Goal: Task Accomplishment & Management: Use online tool/utility

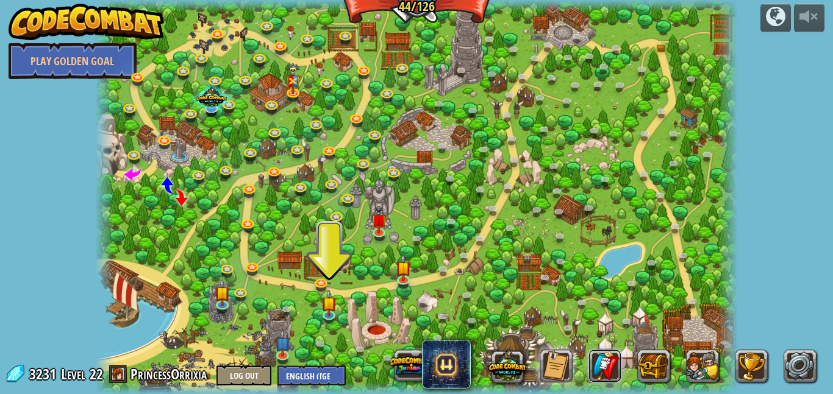
click at [604, 352] on link at bounding box center [605, 366] width 33 height 33
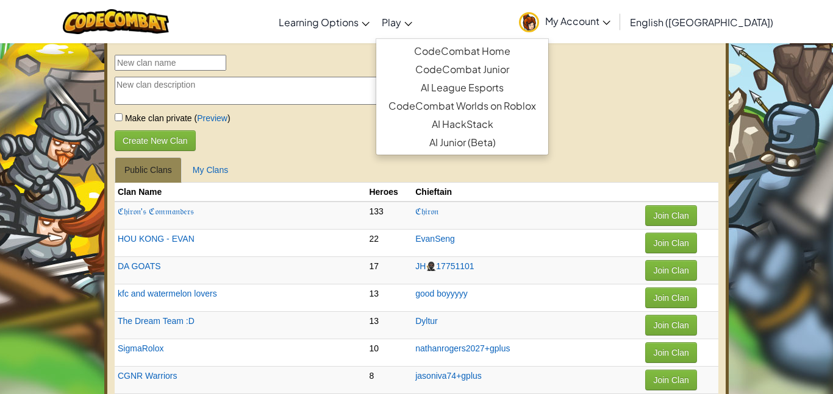
click at [418, 30] on link "Play" at bounding box center [397, 21] width 43 height 33
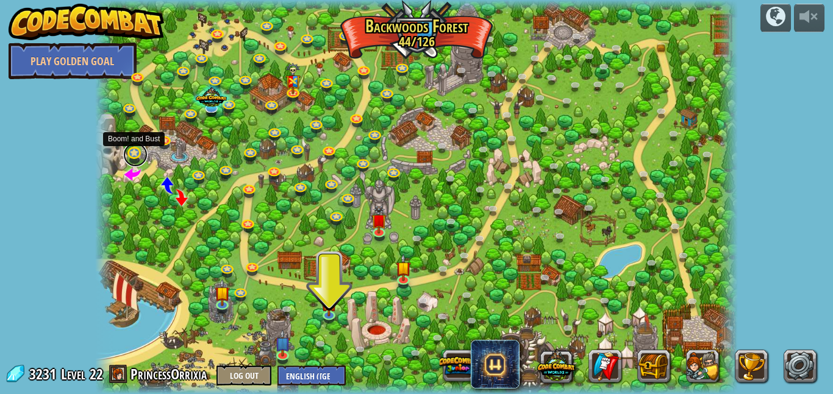
click at [131, 152] on link at bounding box center [135, 155] width 24 height 24
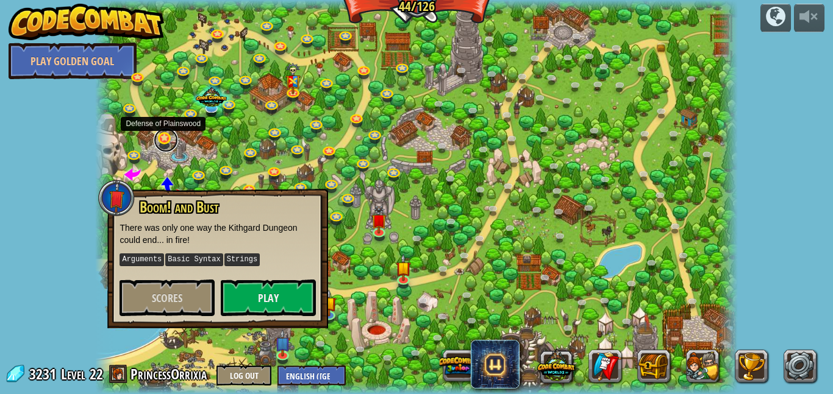
click at [164, 139] on link at bounding box center [166, 140] width 24 height 24
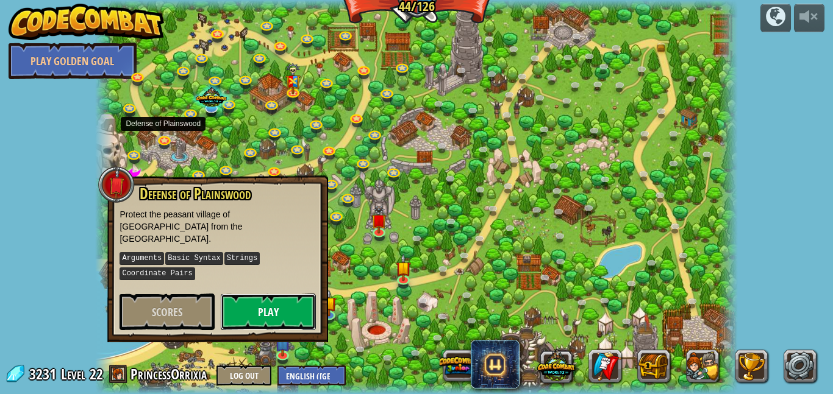
click at [294, 298] on button "Play" at bounding box center [268, 312] width 95 height 37
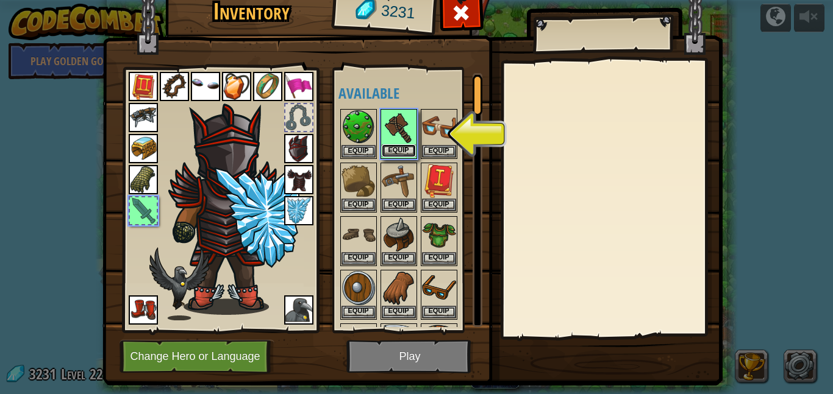
click at [396, 144] on button "Equip" at bounding box center [399, 150] width 34 height 13
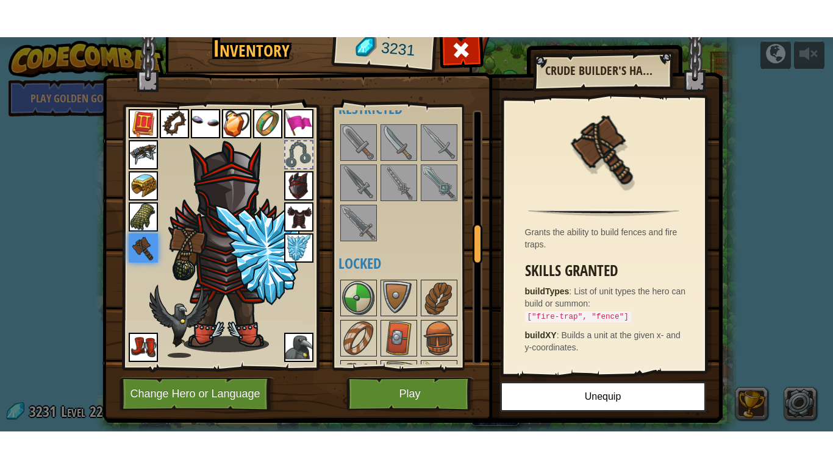
scroll to position [762, 0]
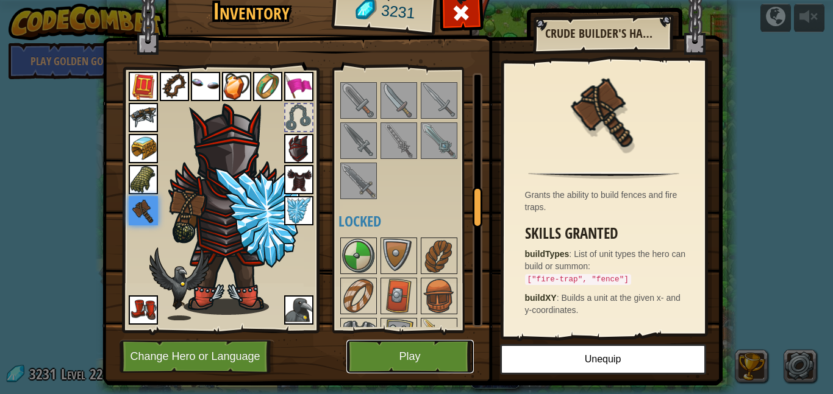
click at [443, 363] on button "Play" at bounding box center [409, 357] width 127 height 34
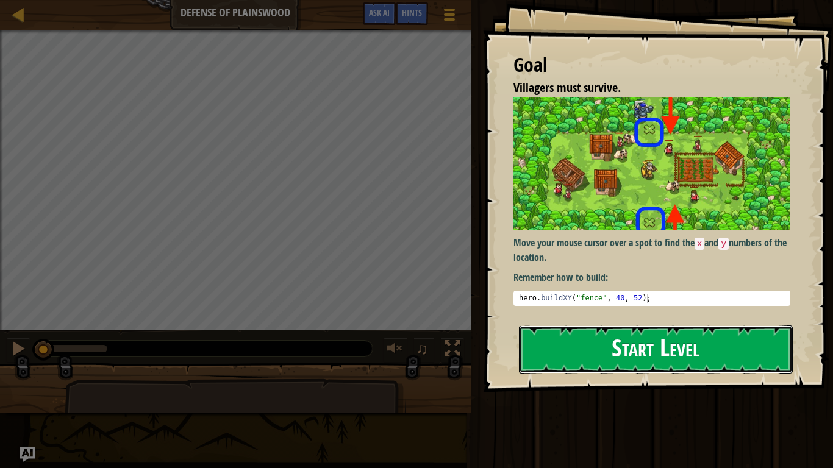
click at [616, 347] on button "Start Level" at bounding box center [656, 350] width 274 height 48
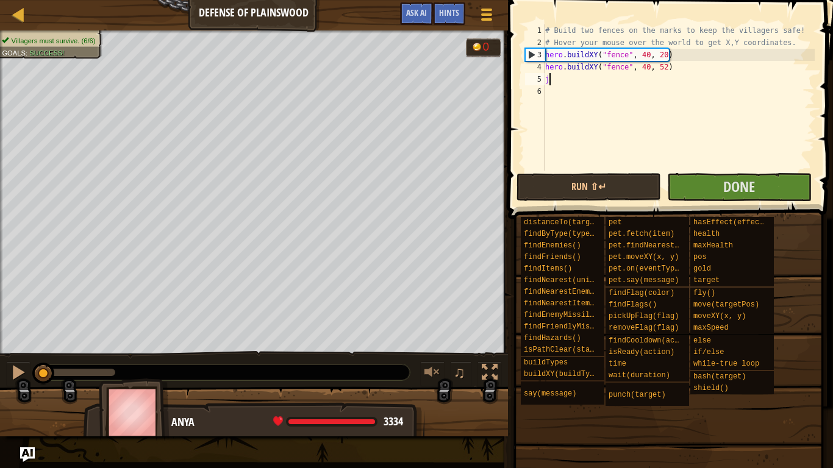
scroll to position [5, 0]
type textarea "jsuausg"
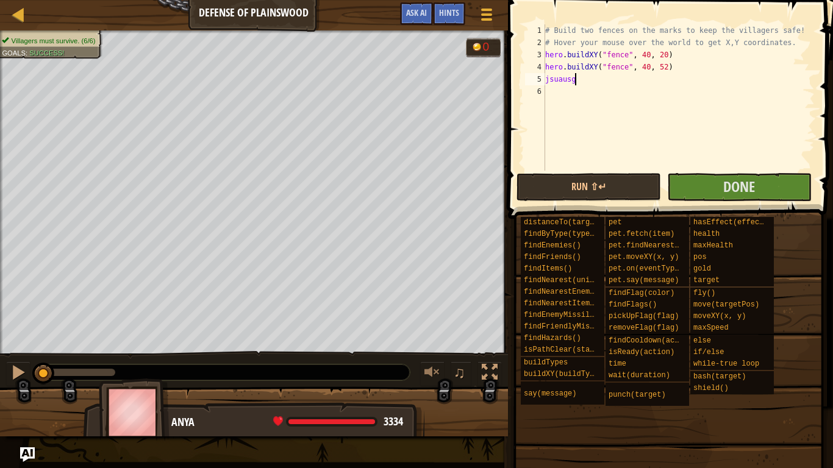
click at [612, 126] on div "# Build two fences on the marks to keep the villagers safe! # Hover your mouse …" at bounding box center [679, 109] width 272 height 171
type textarea "j"
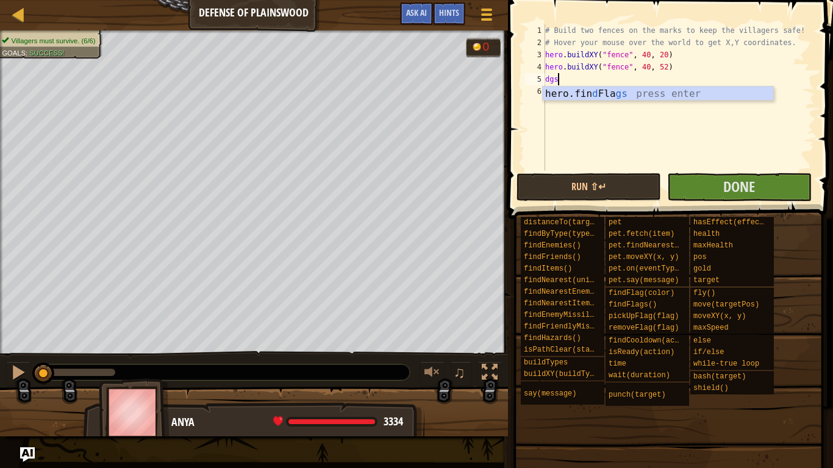
scroll to position [5, 1]
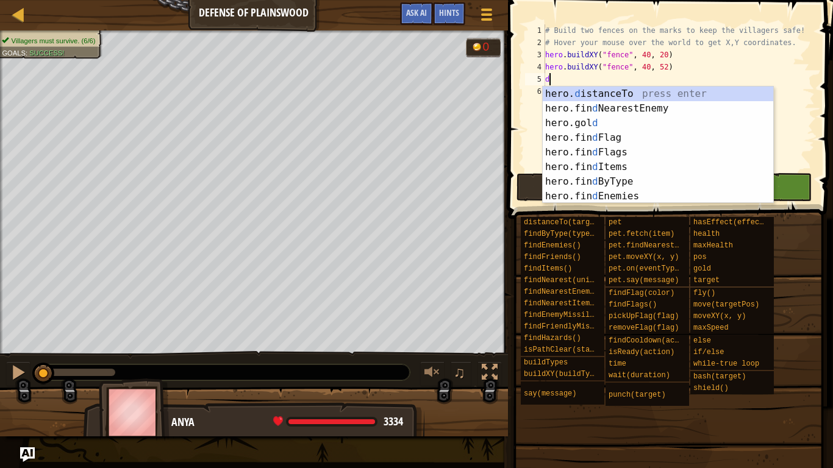
type textarea "d"
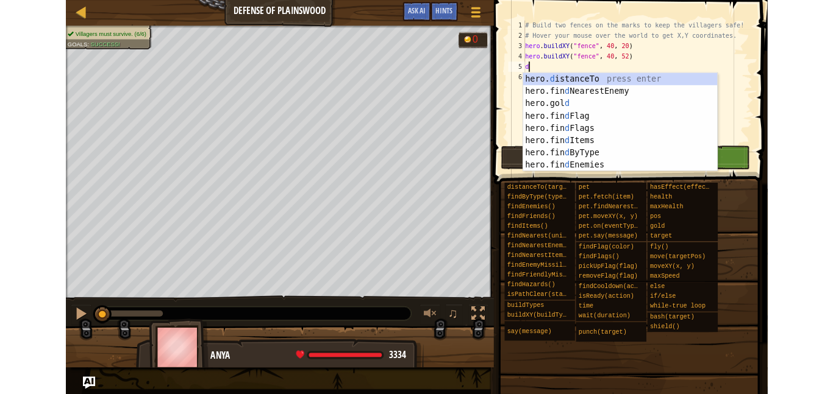
scroll to position [5, 0]
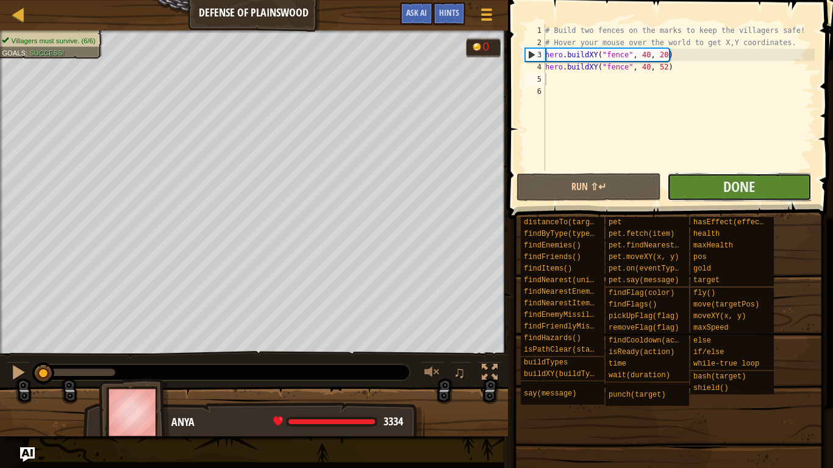
click at [703, 182] on button "Done" at bounding box center [739, 187] width 144 height 28
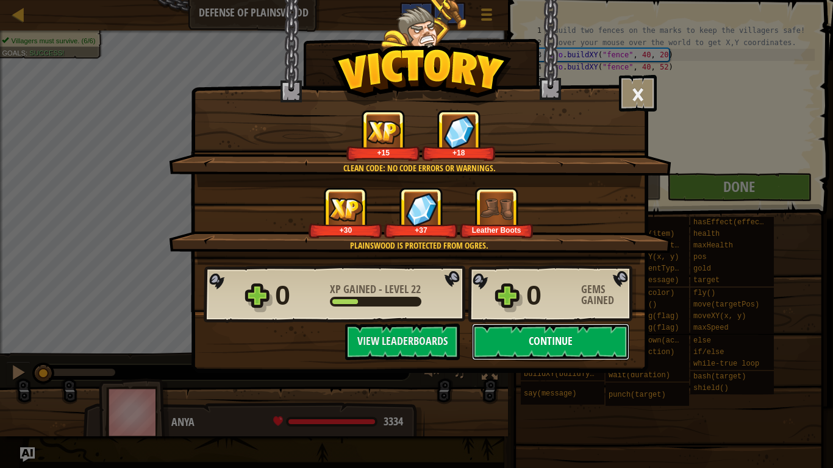
click at [591, 338] on button "Continue" at bounding box center [550, 342] width 157 height 37
